Goal: Find specific page/section: Find specific page/section

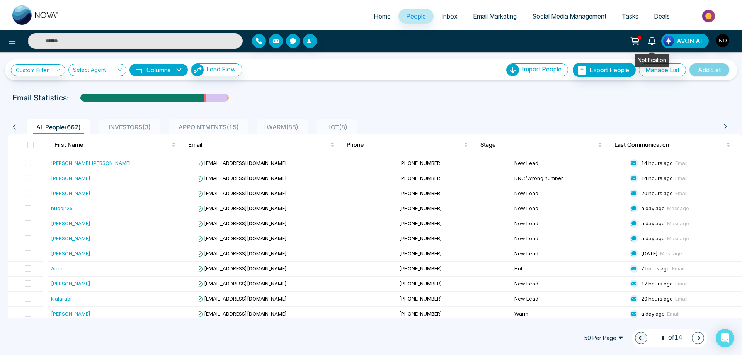
click at [654, 43] on icon at bounding box center [651, 41] width 7 height 8
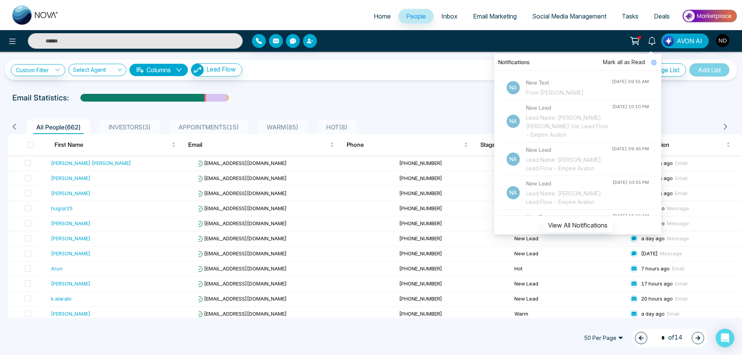
click at [569, 96] on div "From [PERSON_NAME]" at bounding box center [569, 92] width 86 height 8
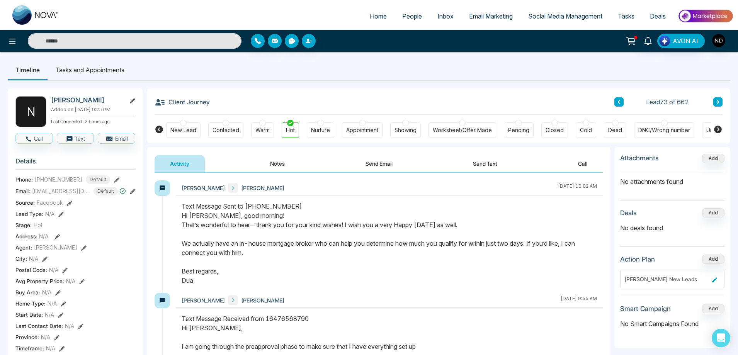
click at [408, 18] on span "People" at bounding box center [412, 16] width 20 height 8
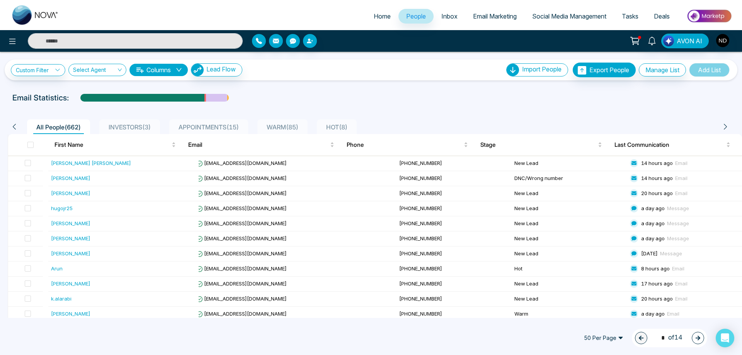
click at [428, 100] on div "Email Statistics:" at bounding box center [249, 98] width 475 height 12
